Goal: Check status: Check status

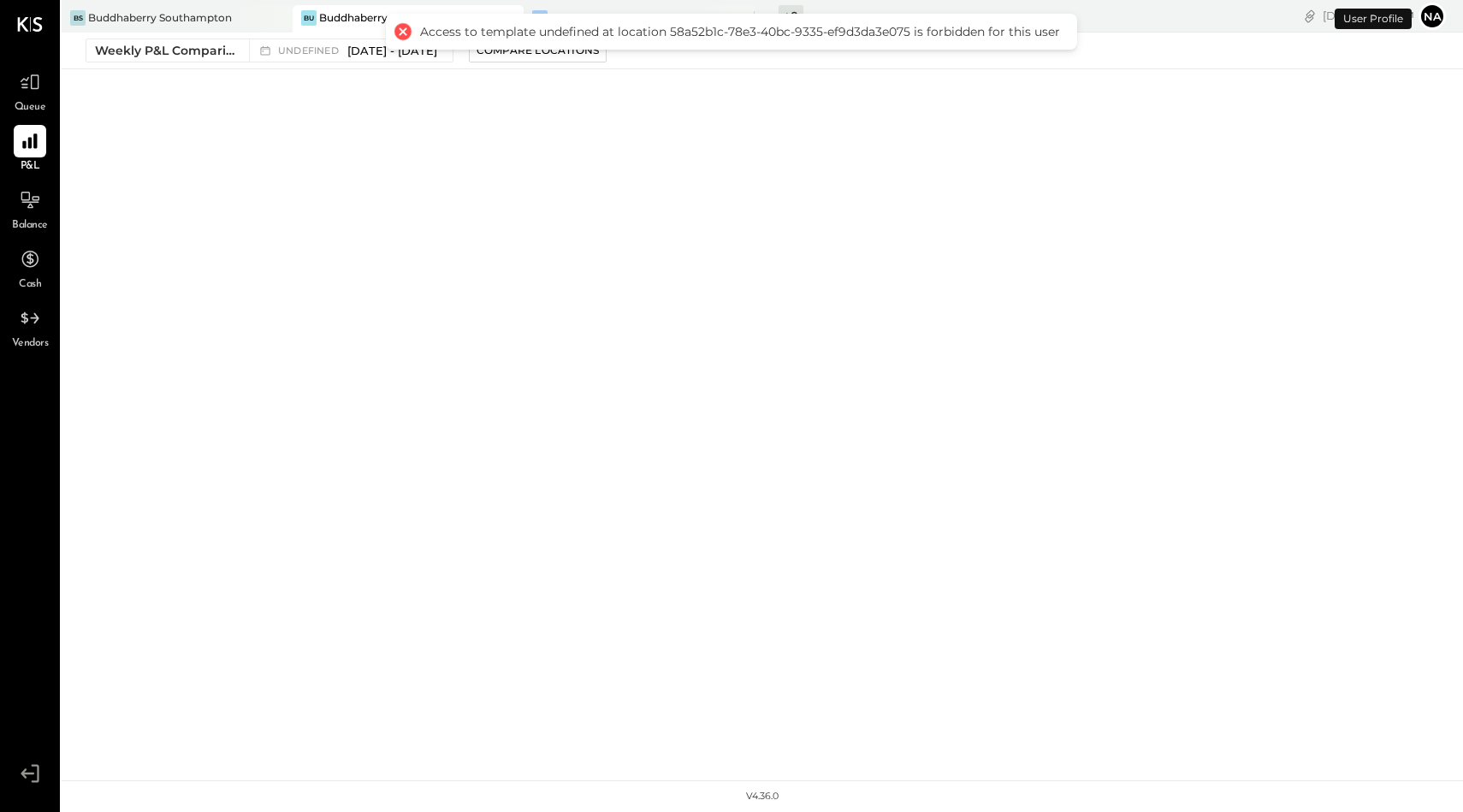
click at [404, 29] on div at bounding box center [403, 32] width 24 height 24
click at [214, 54] on div "Weekly P&L Comparison" at bounding box center [167, 51] width 144 height 17
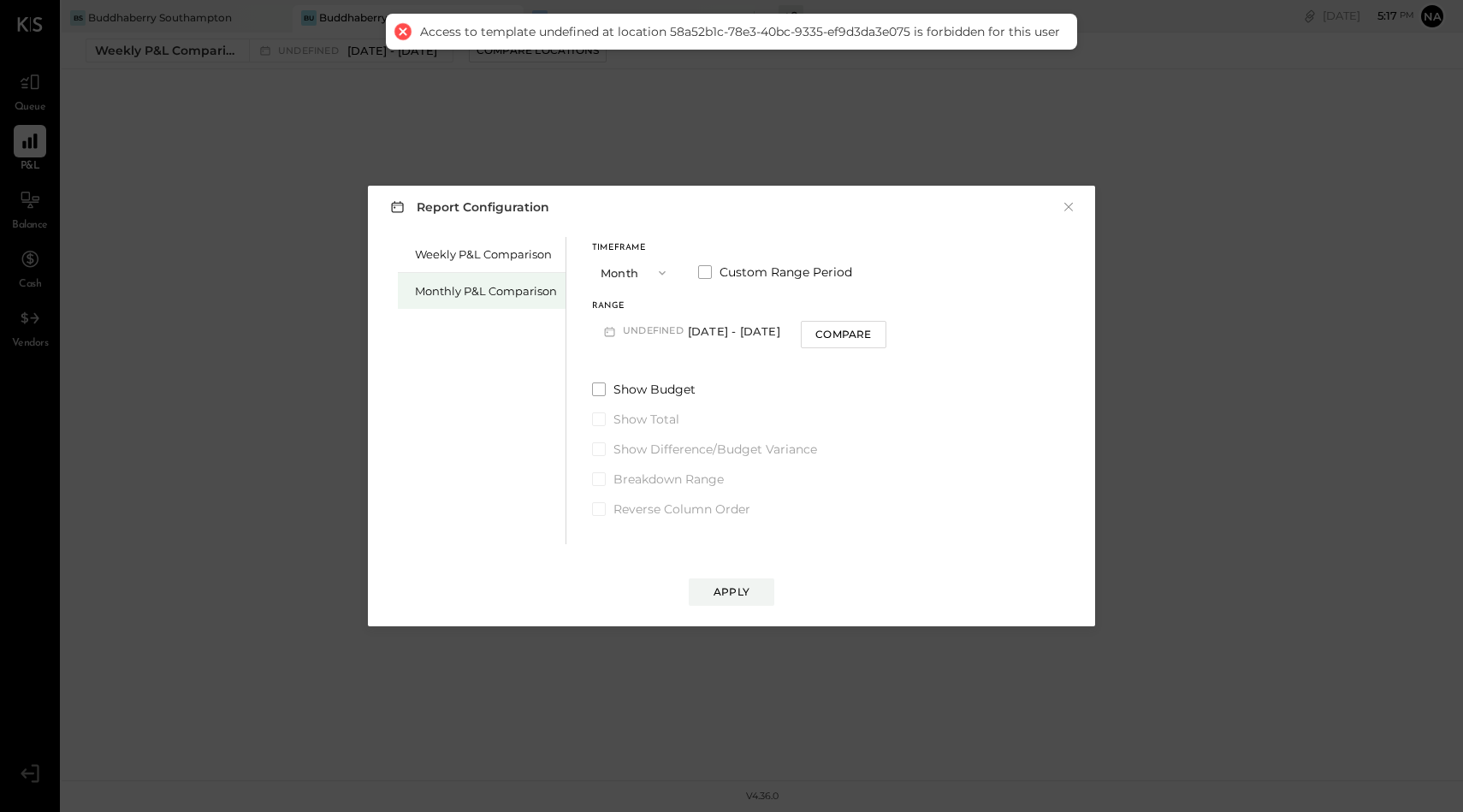
click at [461, 286] on div "Monthly P&L Comparison" at bounding box center [486, 291] width 142 height 16
click at [648, 274] on span "button" at bounding box center [658, 273] width 22 height 14
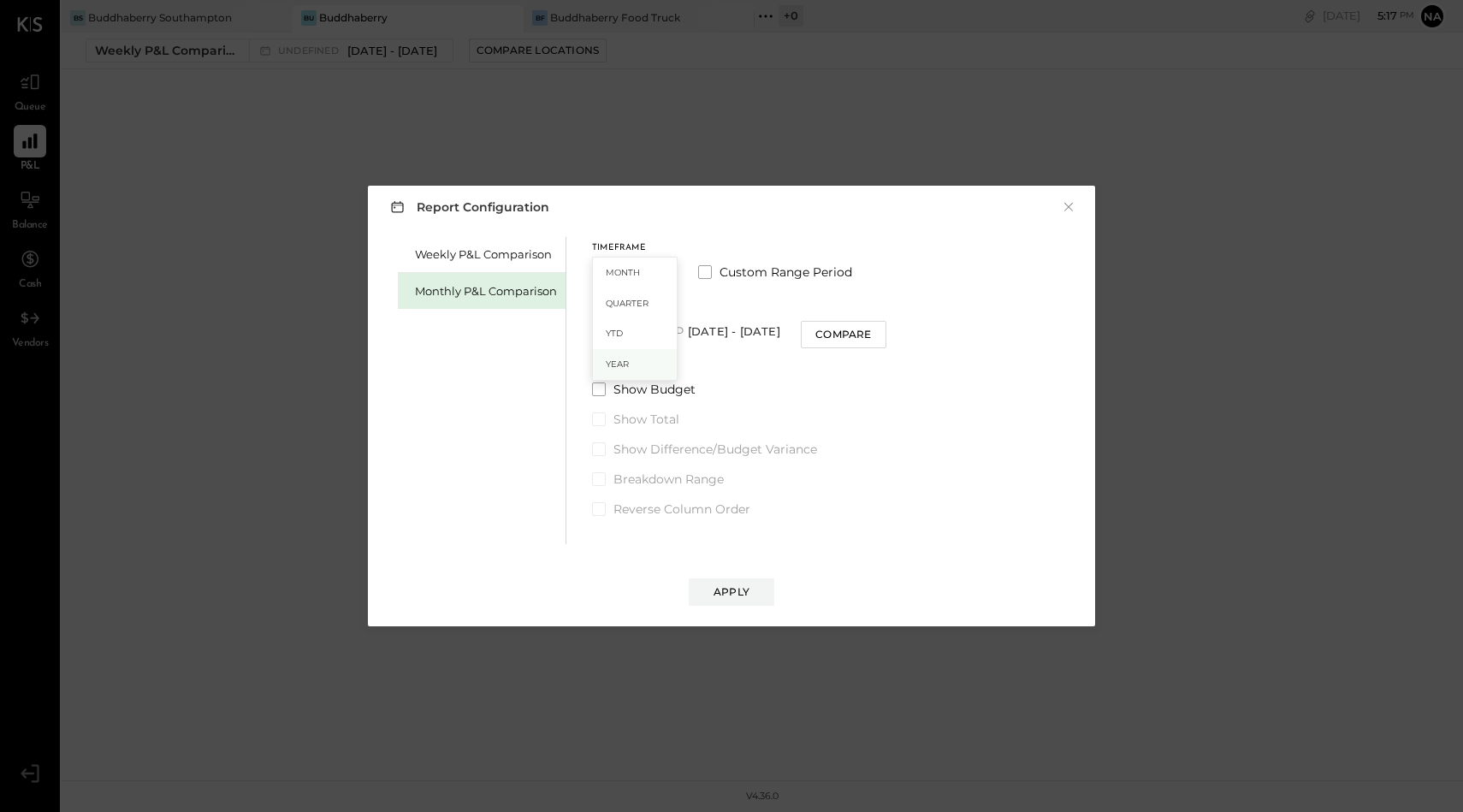
click at [633, 366] on div "Year" at bounding box center [635, 364] width 84 height 31
click at [721, 329] on button "2025 Jan 1 - Dec 31, 2025" at bounding box center [682, 330] width 181 height 32
click at [717, 331] on span "Jan 1 - Dec 31, 2025" at bounding box center [675, 332] width 81 height 15
click at [818, 336] on div "Compare" at bounding box center [827, 333] width 56 height 15
click at [592, 388] on span at bounding box center [599, 389] width 14 height 14
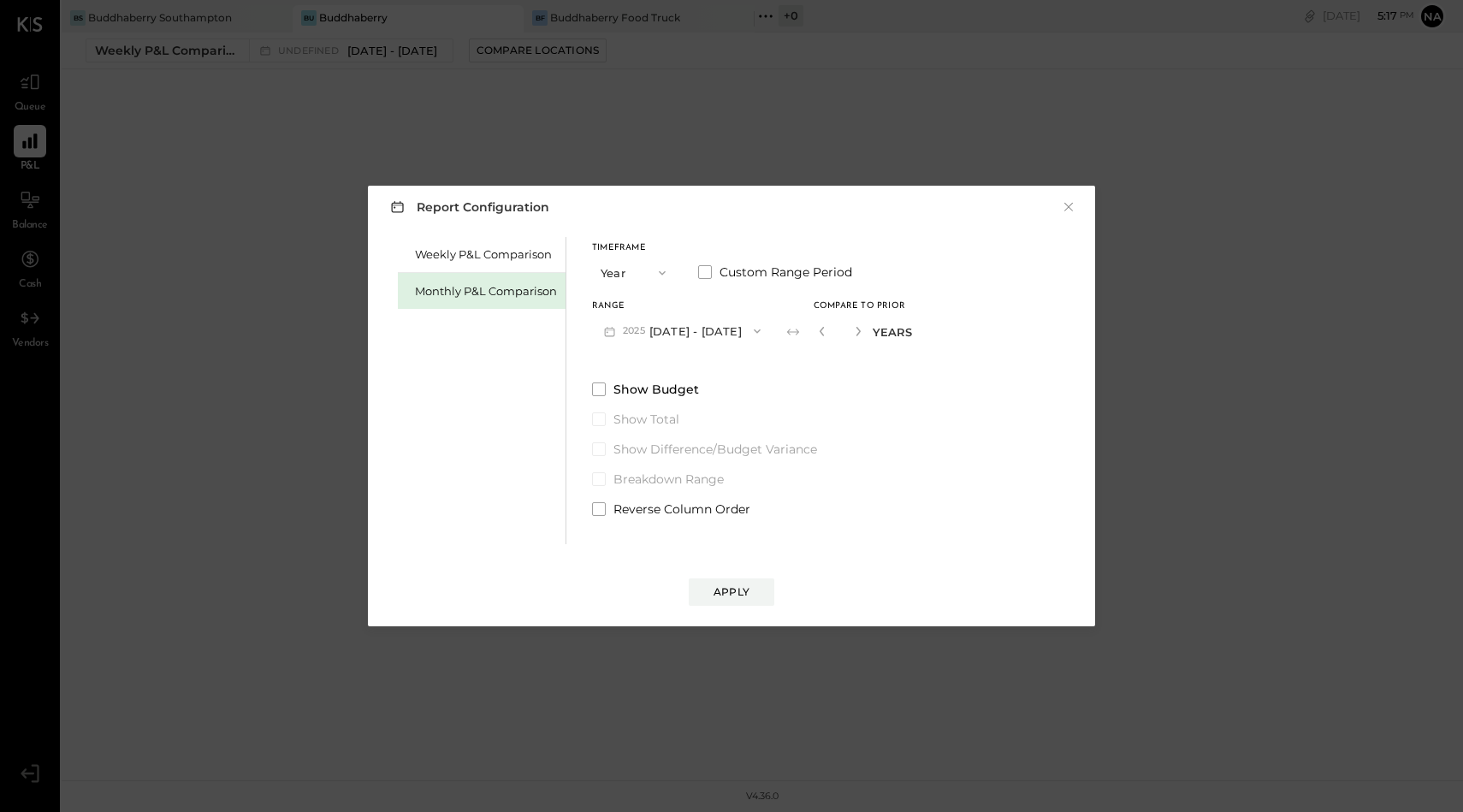
click at [633, 264] on button "Year" at bounding box center [635, 272] width 86 height 32
click at [621, 333] on span "YTD" at bounding box center [615, 332] width 17 height 11
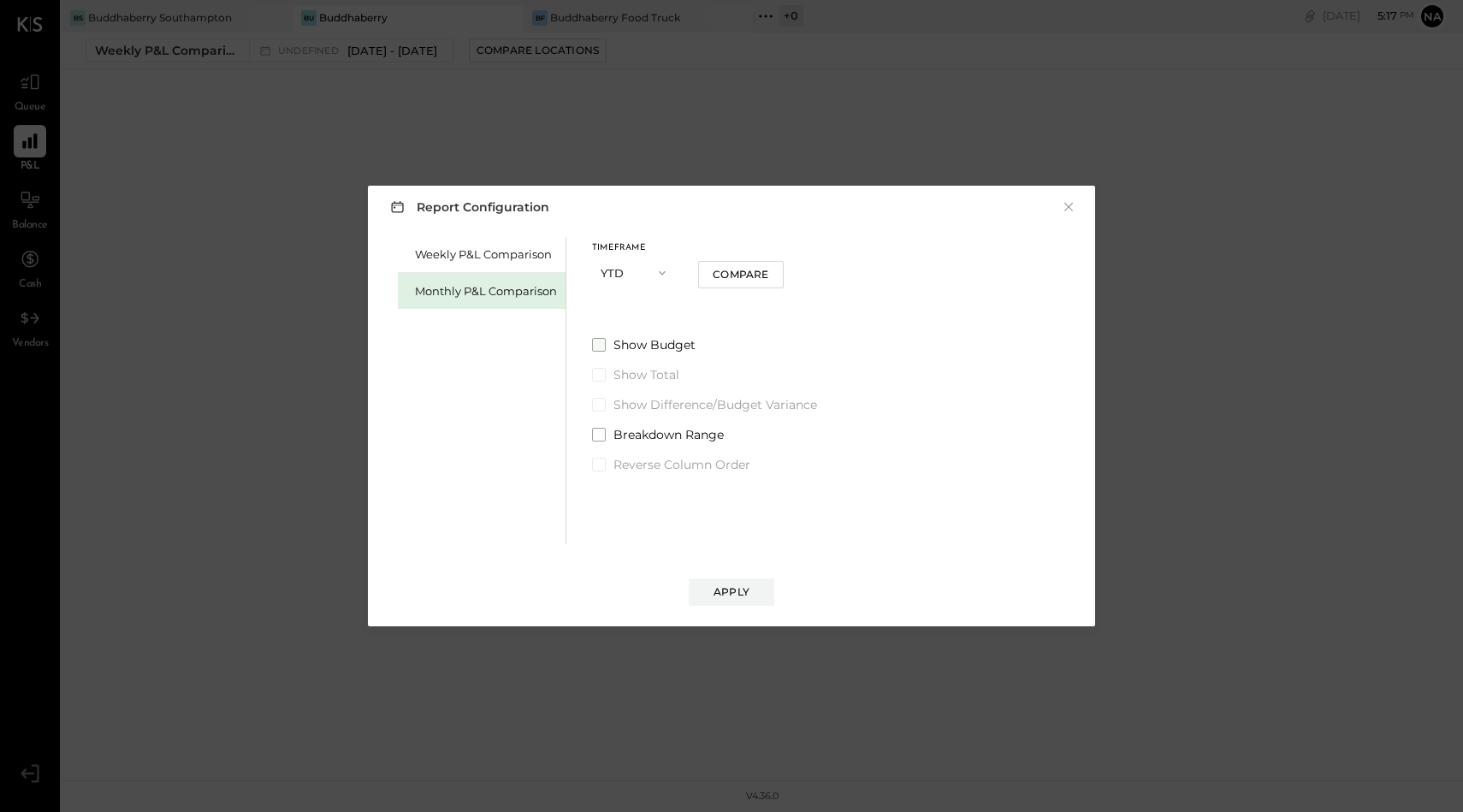
click at [598, 343] on span at bounding box center [599, 344] width 14 height 14
click at [729, 593] on div "Apply" at bounding box center [732, 591] width 36 height 15
